Goal: Task Accomplishment & Management: Use online tool/utility

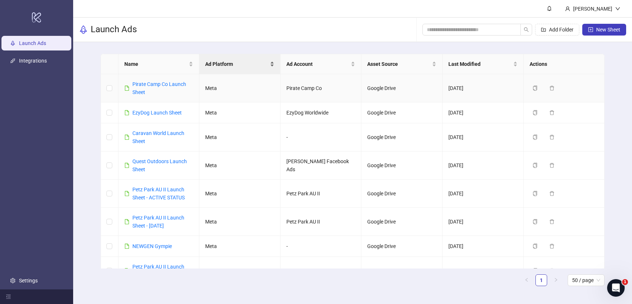
scroll to position [58, 0]
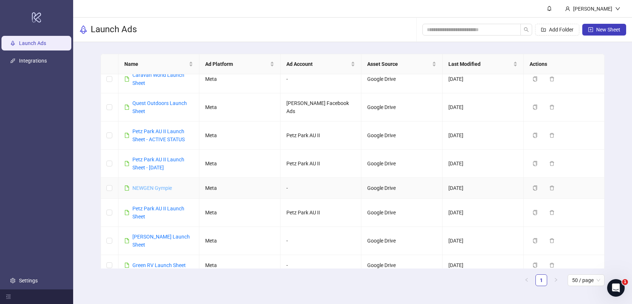
click at [150, 188] on link "NEWGEN Gympie" at bounding box center [151, 188] width 39 height 6
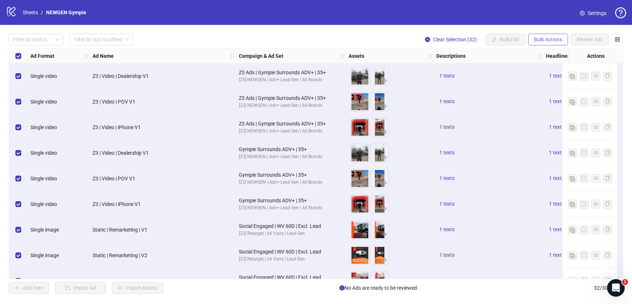
click at [537, 37] on span "Bulk Actions" at bounding box center [548, 40] width 28 height 6
click at [541, 78] on span "Duplicate with assets" at bounding box center [558, 78] width 50 height 8
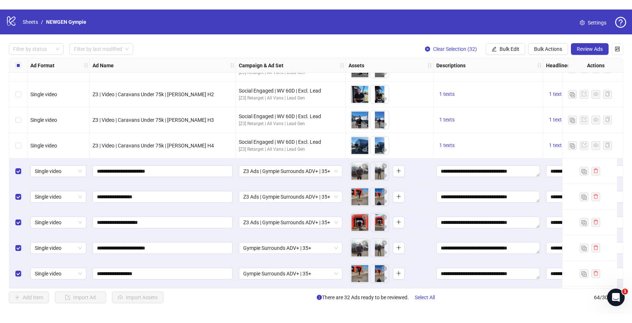
scroll to position [732, 0]
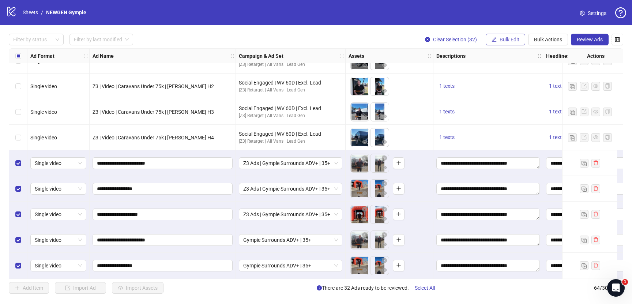
click at [516, 41] on span "Bulk Edit" at bounding box center [509, 40] width 20 height 6
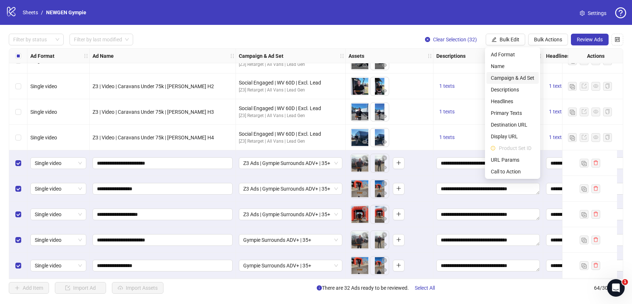
click at [506, 75] on span "Campaign & Ad Set" at bounding box center [513, 78] width 44 height 8
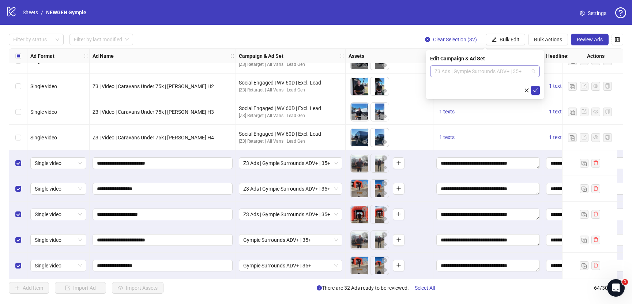
click at [496, 71] on span "Z3 Ads | Gympie Surrounds ADV+ | 35+" at bounding box center [484, 71] width 101 height 11
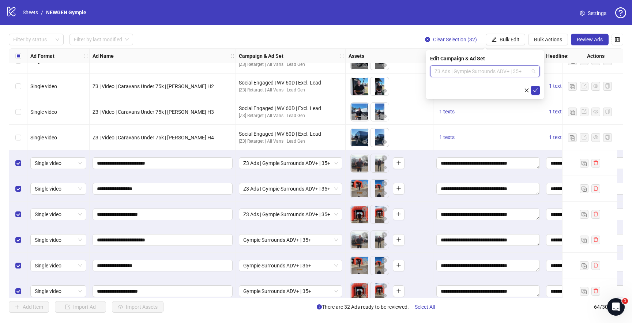
click at [503, 75] on span "Z3 Ads | Gympie Surrounds ADV+ | 35+" at bounding box center [484, 71] width 101 height 11
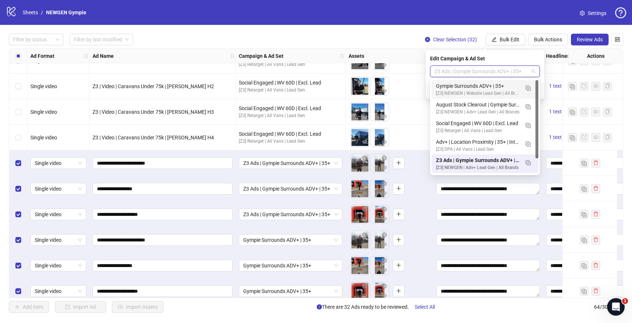
click at [512, 91] on div "[Z3] NEWGEN | Website Lead Gen | All Brands" at bounding box center [477, 93] width 83 height 7
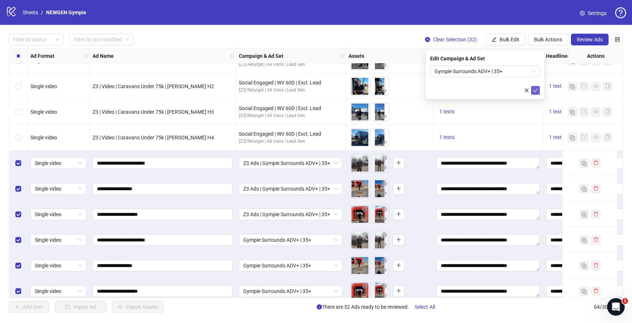
click at [539, 88] on button "submit" at bounding box center [535, 90] width 9 height 9
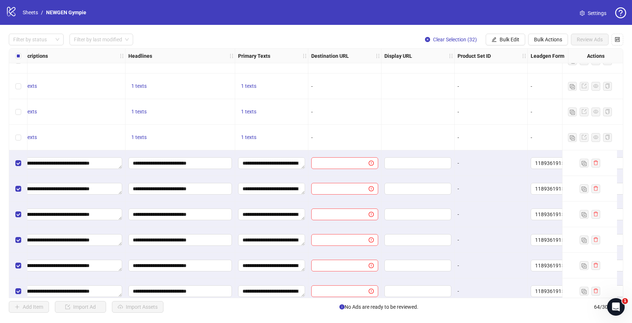
scroll to position [732, 461]
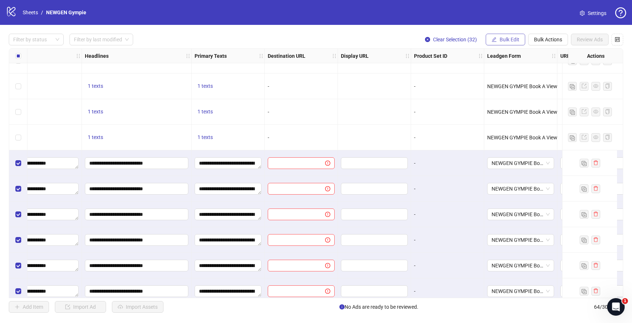
click at [509, 42] on span "Bulk Edit" at bounding box center [509, 40] width 20 height 6
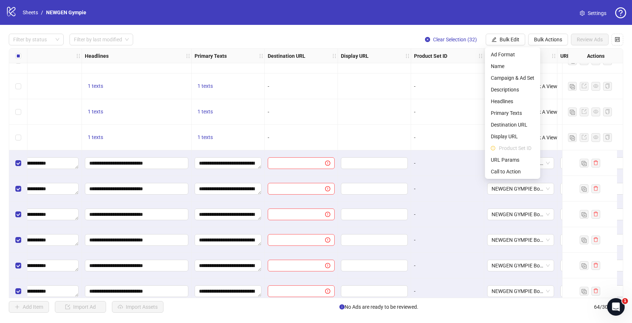
click at [459, 186] on div "-" at bounding box center [447, 189] width 67 height 8
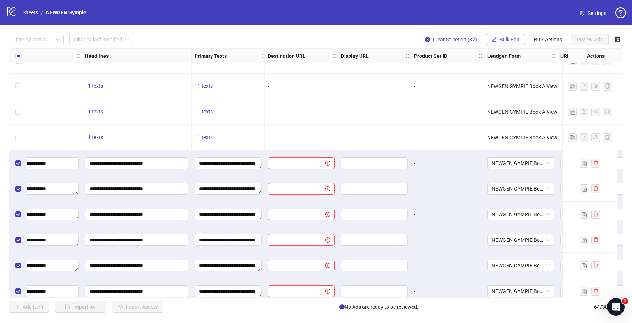
click at [517, 38] on span "Bulk Edit" at bounding box center [509, 40] width 20 height 6
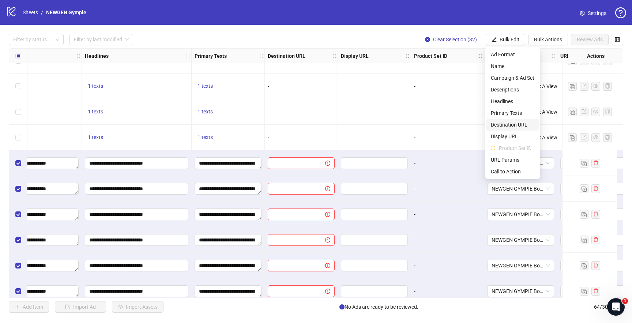
click at [520, 126] on span "Destination URL" at bounding box center [513, 125] width 44 height 8
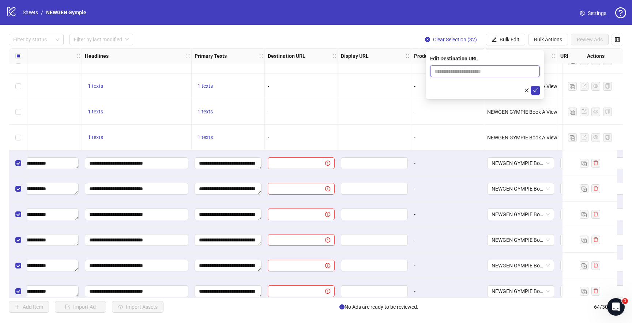
click at [474, 75] on span at bounding box center [485, 71] width 110 height 12
paste input "**********"
type input "**********"
click at [537, 90] on icon "check" at bounding box center [535, 90] width 5 height 5
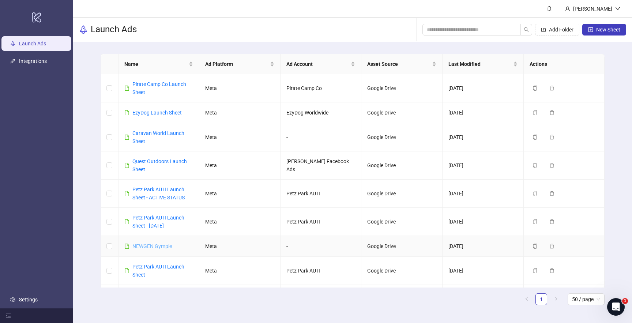
click at [154, 248] on link "NEWGEN Gympie" at bounding box center [151, 246] width 39 height 6
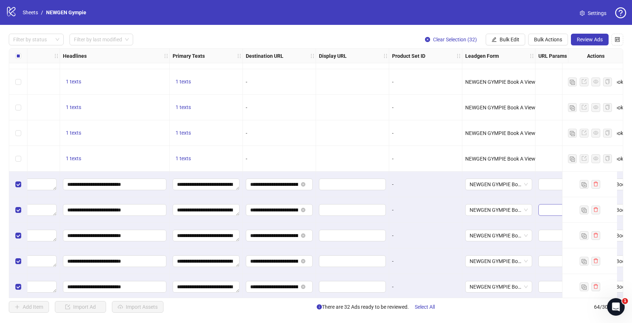
scroll to position [711, 482]
click at [499, 41] on span "Bulk Edit" at bounding box center [509, 40] width 20 height 6
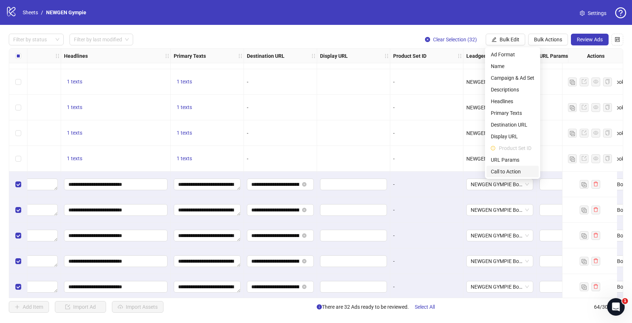
click at [501, 168] on span "Call to Action" at bounding box center [513, 171] width 44 height 8
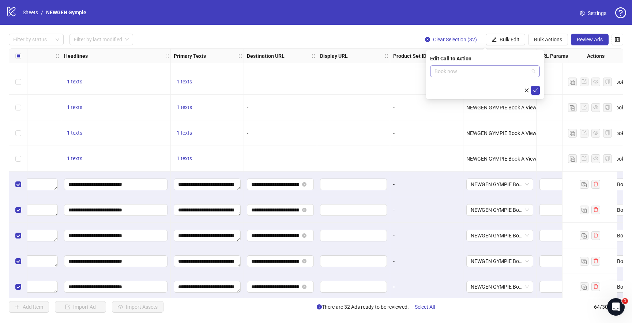
click at [476, 68] on span "Book now" at bounding box center [484, 71] width 101 height 11
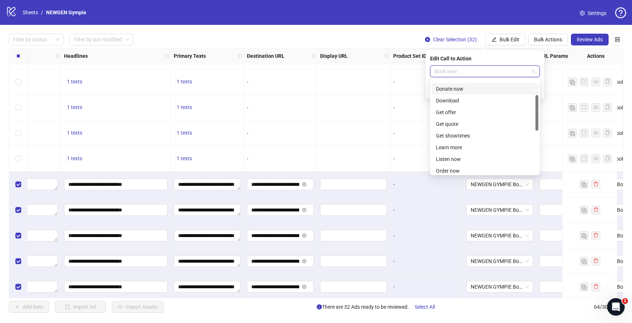
scroll to position [53, 0]
click at [456, 140] on div "Learn more" at bounding box center [485, 139] width 98 height 8
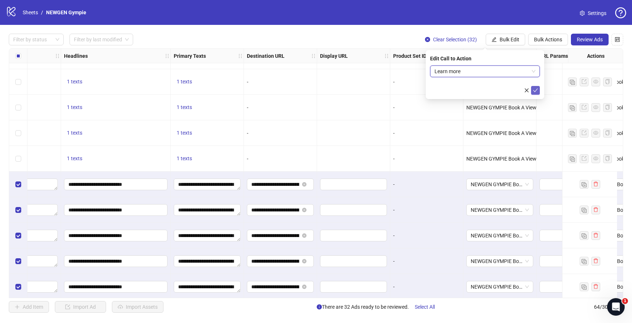
click at [537, 89] on icon "check" at bounding box center [535, 90] width 5 height 5
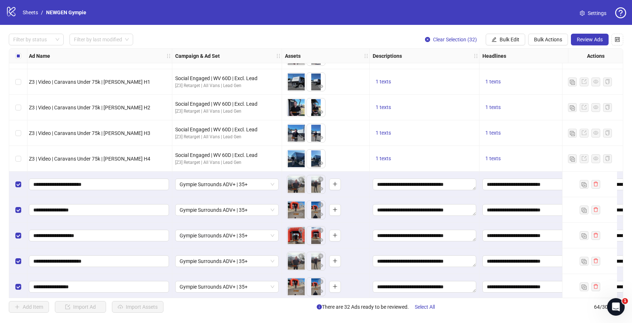
scroll to position [711, 0]
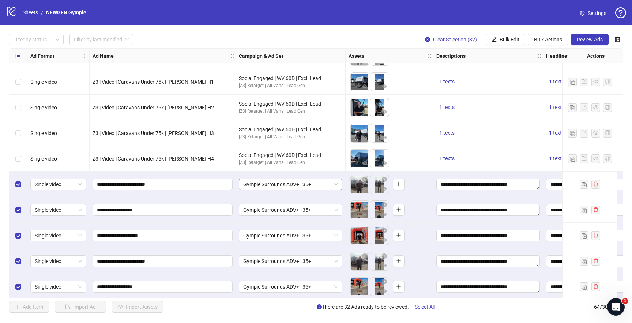
click at [340, 184] on div "Gympie Surrounds ADV+ | 35+" at bounding box center [290, 184] width 103 height 12
click at [420, 196] on div "To pick up a draggable item, press the space bar. While dragging, use the arrow…" at bounding box center [390, 184] width 88 height 26
click at [589, 37] on span "Review Ads" at bounding box center [590, 40] width 26 height 6
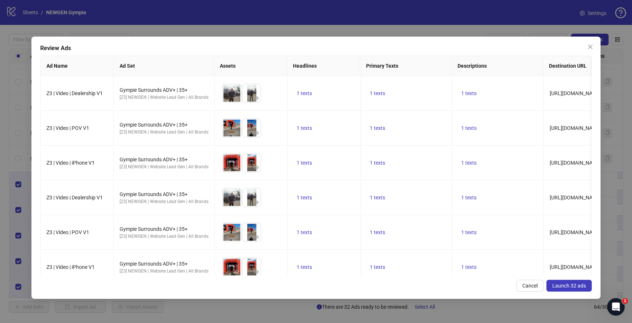
click at [557, 281] on button "Launch 32 ads" at bounding box center [568, 286] width 45 height 12
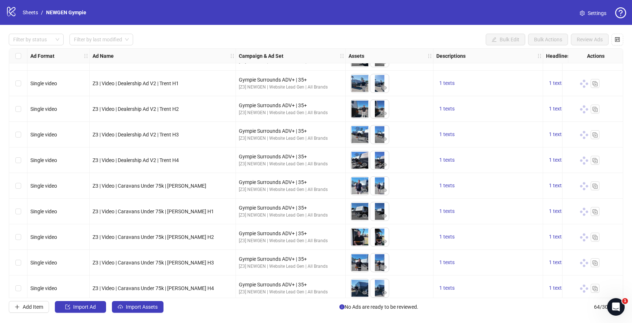
scroll to position [1407, 0]
